Goal: Navigation & Orientation: Find specific page/section

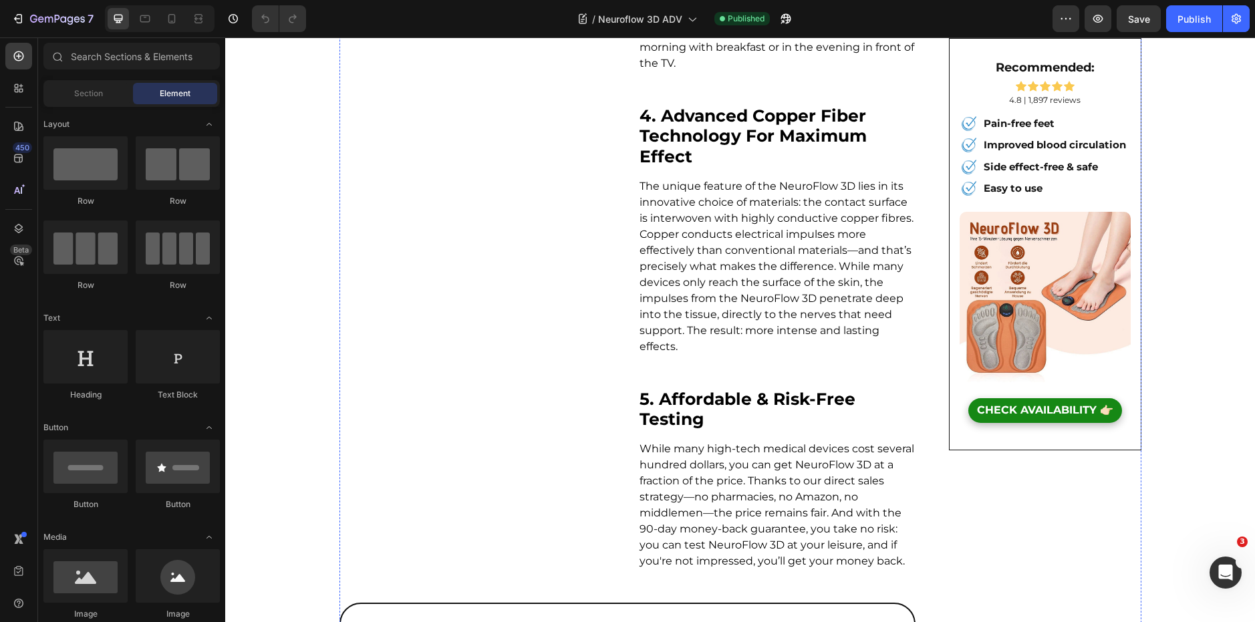
scroll to position [1428, 0]
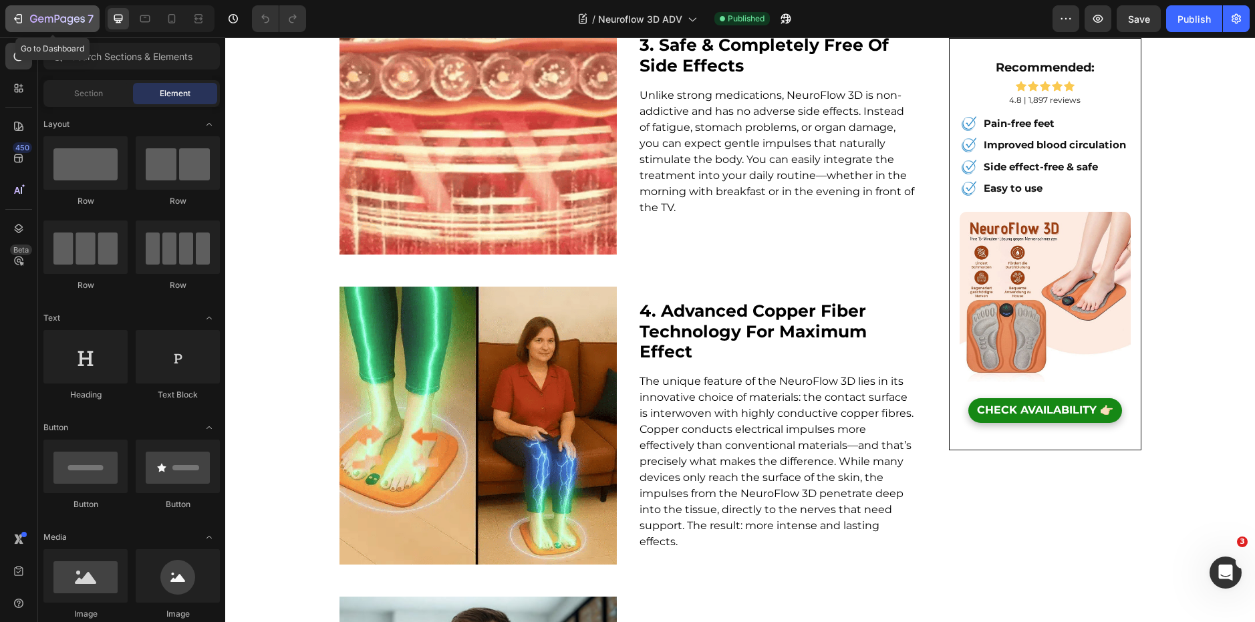
click at [31, 19] on icon "button" at bounding box center [33, 19] width 7 height 8
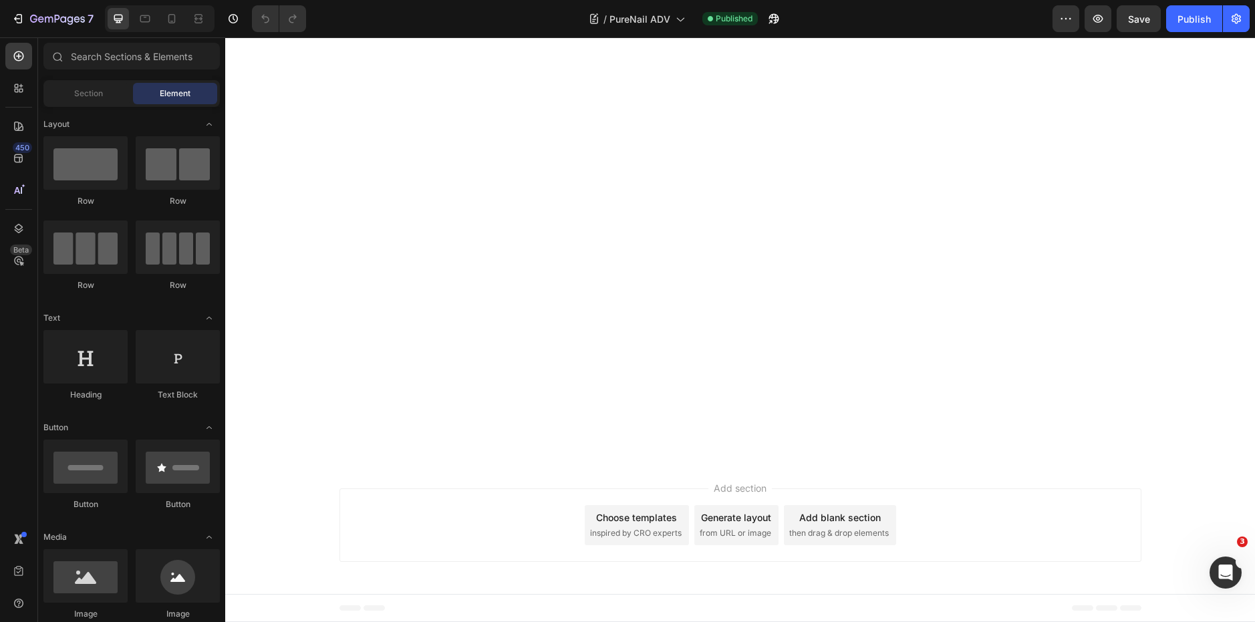
scroll to position [3827, 0]
click at [68, 21] on icon "button" at bounding box center [57, 19] width 55 height 11
